Goal: Information Seeking & Learning: Learn about a topic

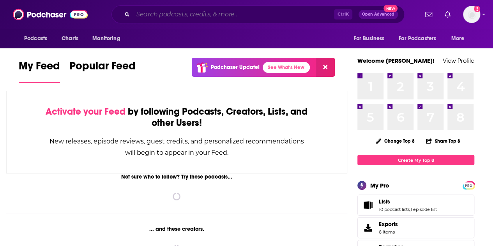
click at [165, 16] on input "Search podcasts, credits, & more..." at bounding box center [233, 14] width 201 height 12
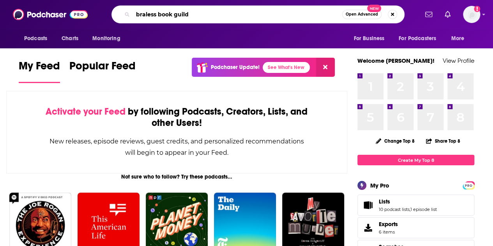
type input "braless book guild"
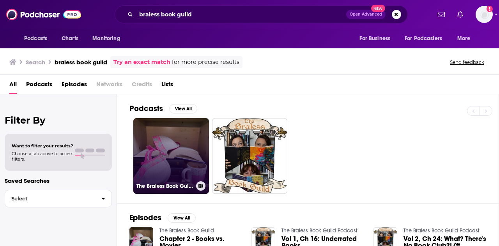
click at [194, 131] on link "The Braless Book Guild" at bounding box center [171, 156] width 76 height 76
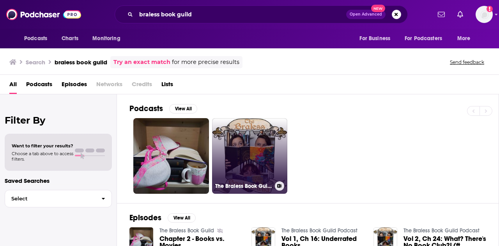
click at [260, 155] on link "The Braless Book Guild Podcast" at bounding box center [250, 156] width 76 height 76
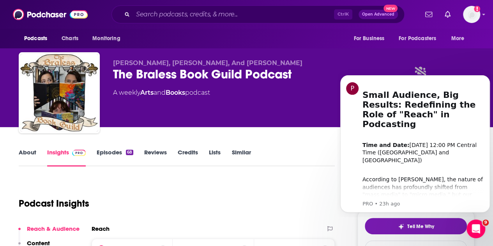
click at [125, 154] on link "Episodes 68" at bounding box center [115, 157] width 37 height 18
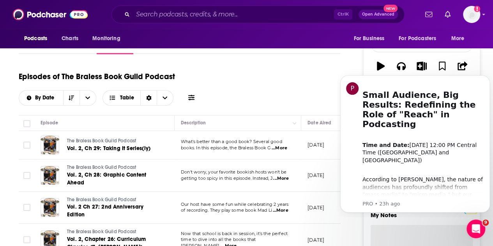
scroll to position [104, 0]
